Goal: Check status: Check status

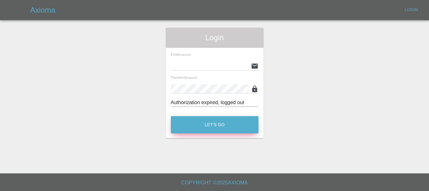
type input "[EMAIL_ADDRESS][DOMAIN_NAME]"
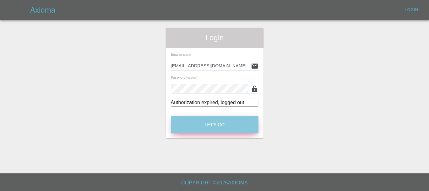
click at [221, 124] on button "Let's Go" at bounding box center [215, 124] width 88 height 17
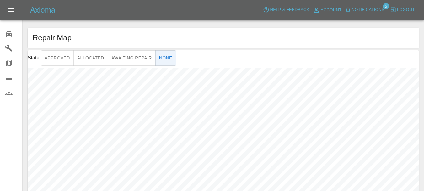
click at [14, 32] on div "0" at bounding box center [14, 33] width 18 height 9
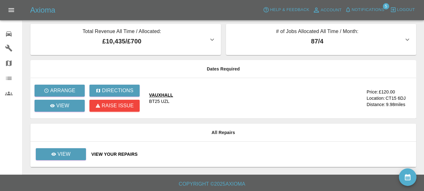
scroll to position [5, 0]
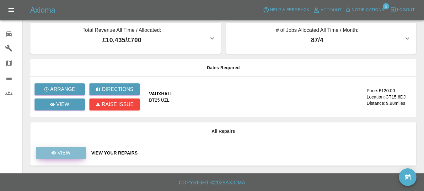
click at [82, 152] on link "View" at bounding box center [61, 153] width 50 height 12
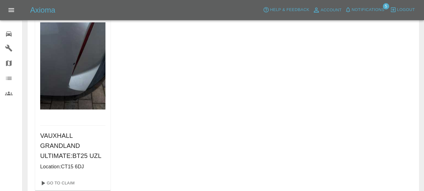
scroll to position [77, 0]
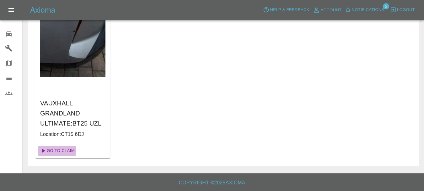
click at [57, 151] on link "Go To Claim" at bounding box center [57, 150] width 39 height 10
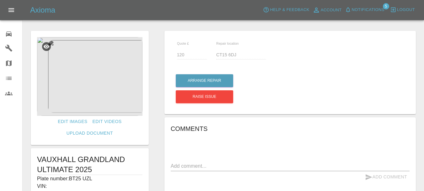
click at [99, 81] on img at bounding box center [90, 76] width 106 height 79
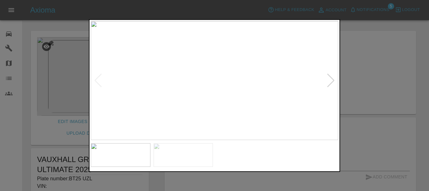
click at [331, 80] on div at bounding box center [331, 80] width 8 height 14
click at [366, 61] on div at bounding box center [214, 95] width 429 height 191
